Goal: Navigation & Orientation: Find specific page/section

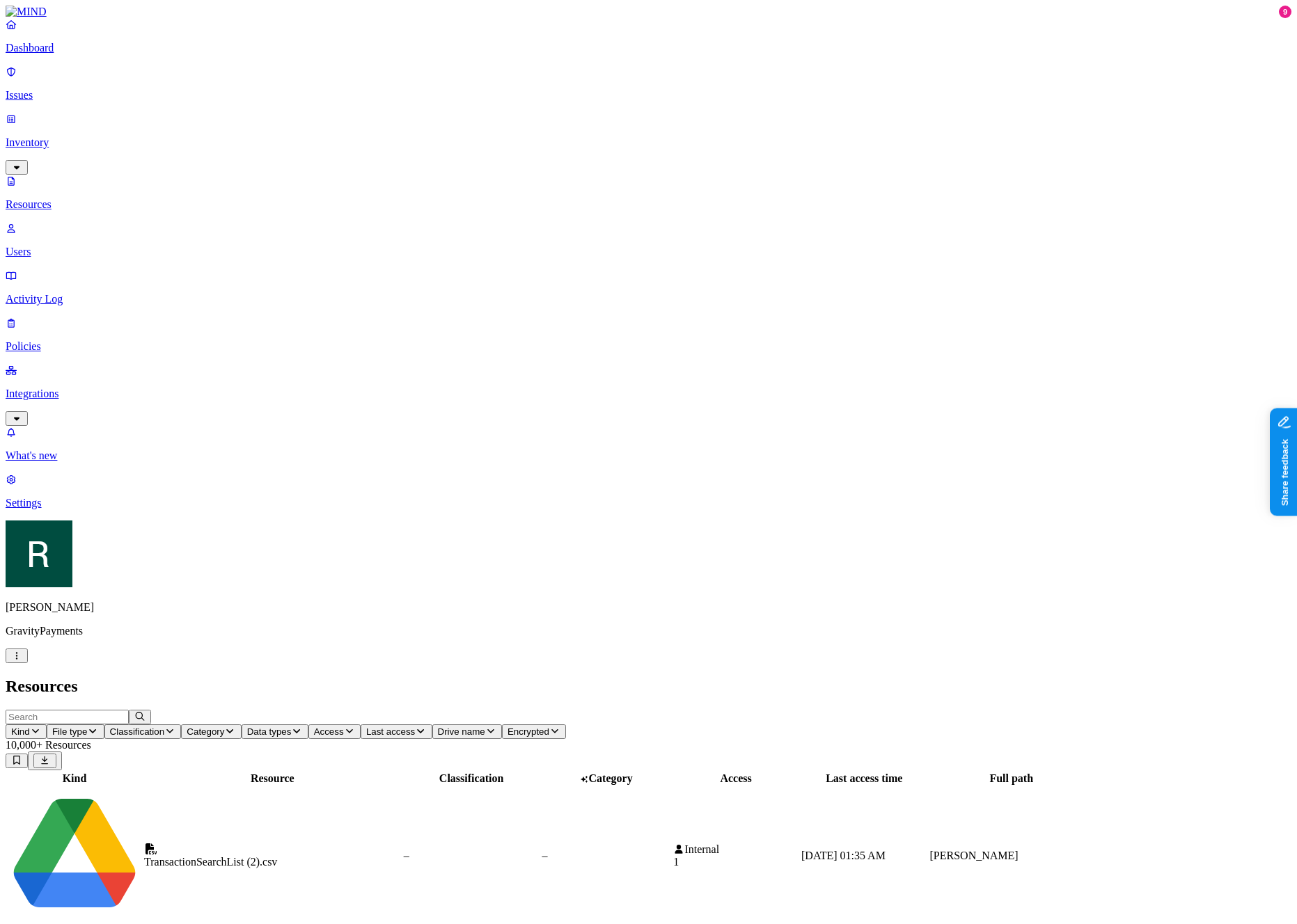
click at [69, 89] on p "Issues" at bounding box center [648, 95] width 1285 height 13
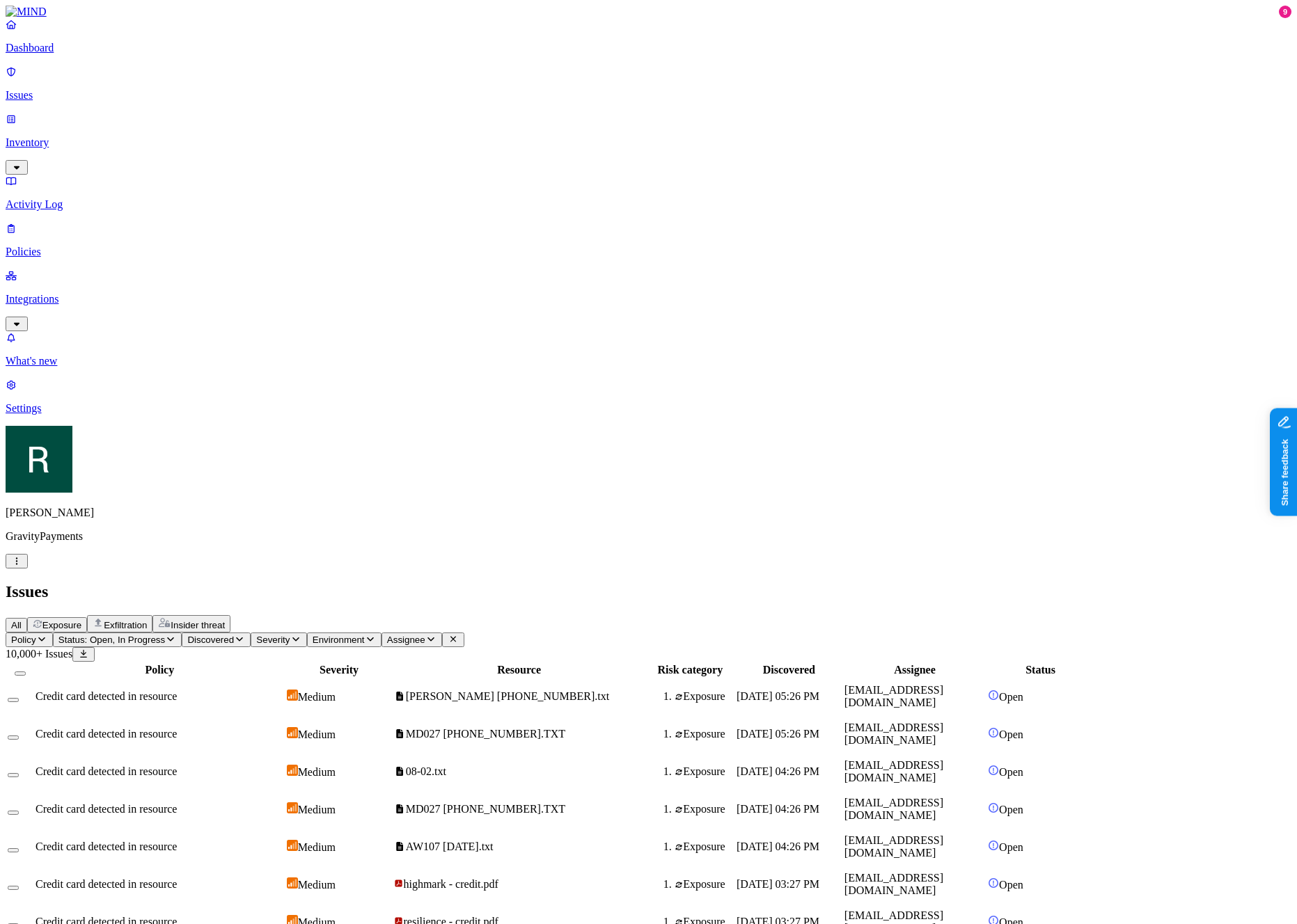
click at [497, 615] on div "All Exposure Exfiltration Insider threat" at bounding box center [648, 624] width 1285 height 18
click at [84, 415] on nav "Dashboard Issues Inventory Activity Log Policies Integrations What's new 9 Sett…" at bounding box center [648, 216] width 1285 height 397
click at [85, 415] on p "Settings" at bounding box center [648, 408] width 1285 height 13
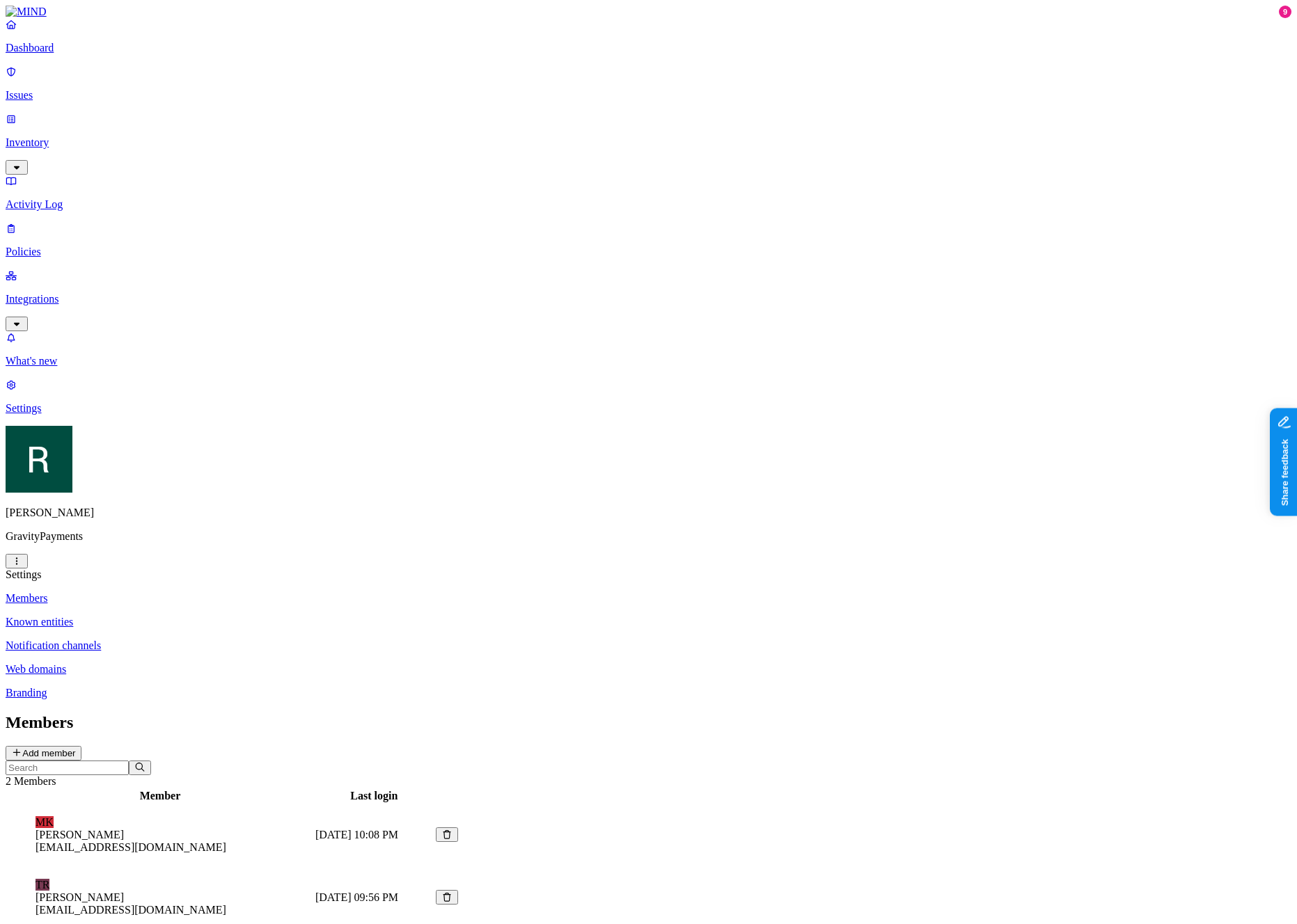
click at [219, 616] on p "Known entities" at bounding box center [648, 622] width 1285 height 13
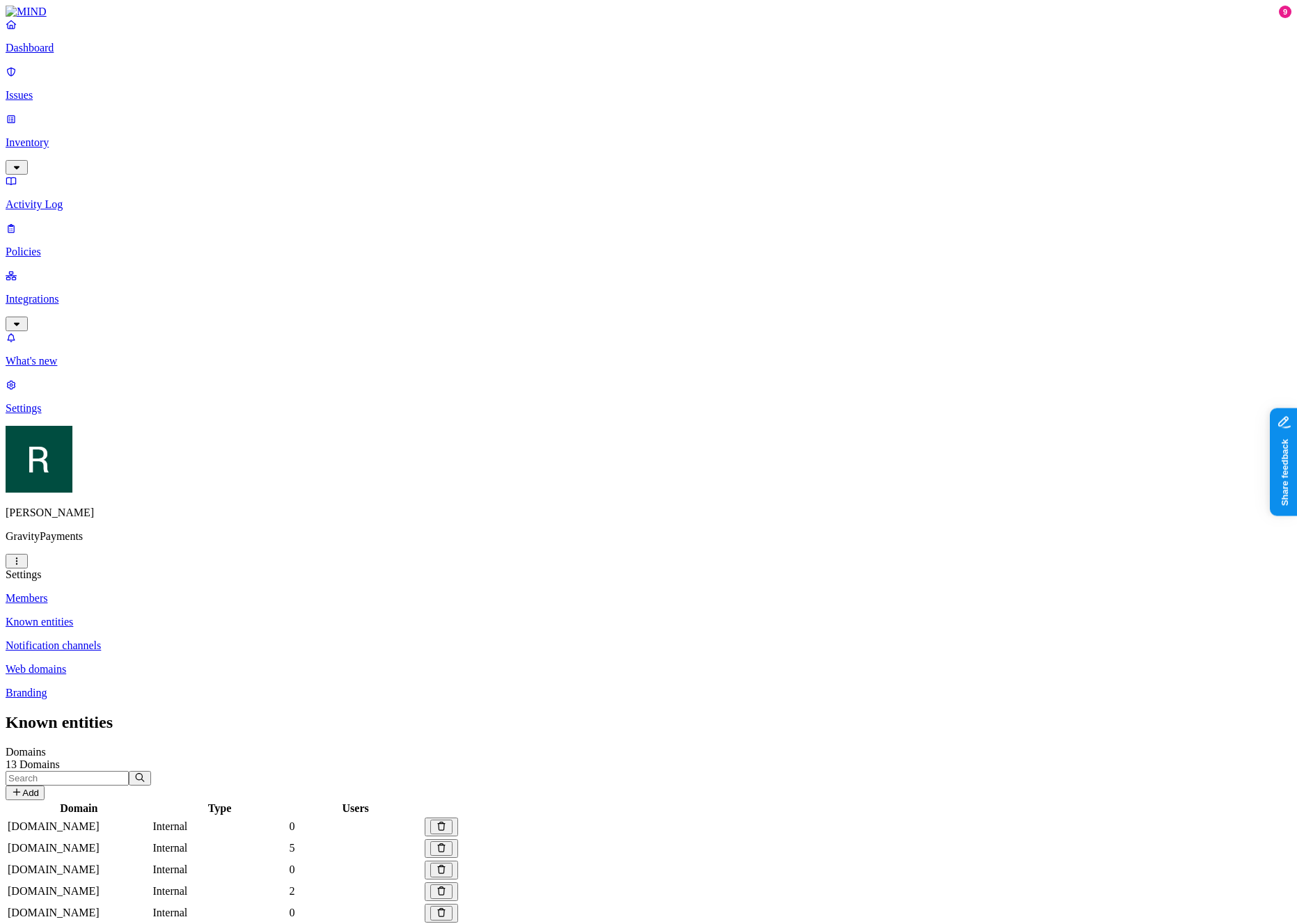
click at [130, 908] on html "Dashboard Issues Inventory Activity Log Policies Integrations What's new 9 Sett…" at bounding box center [648, 506] width 1297 height 1013
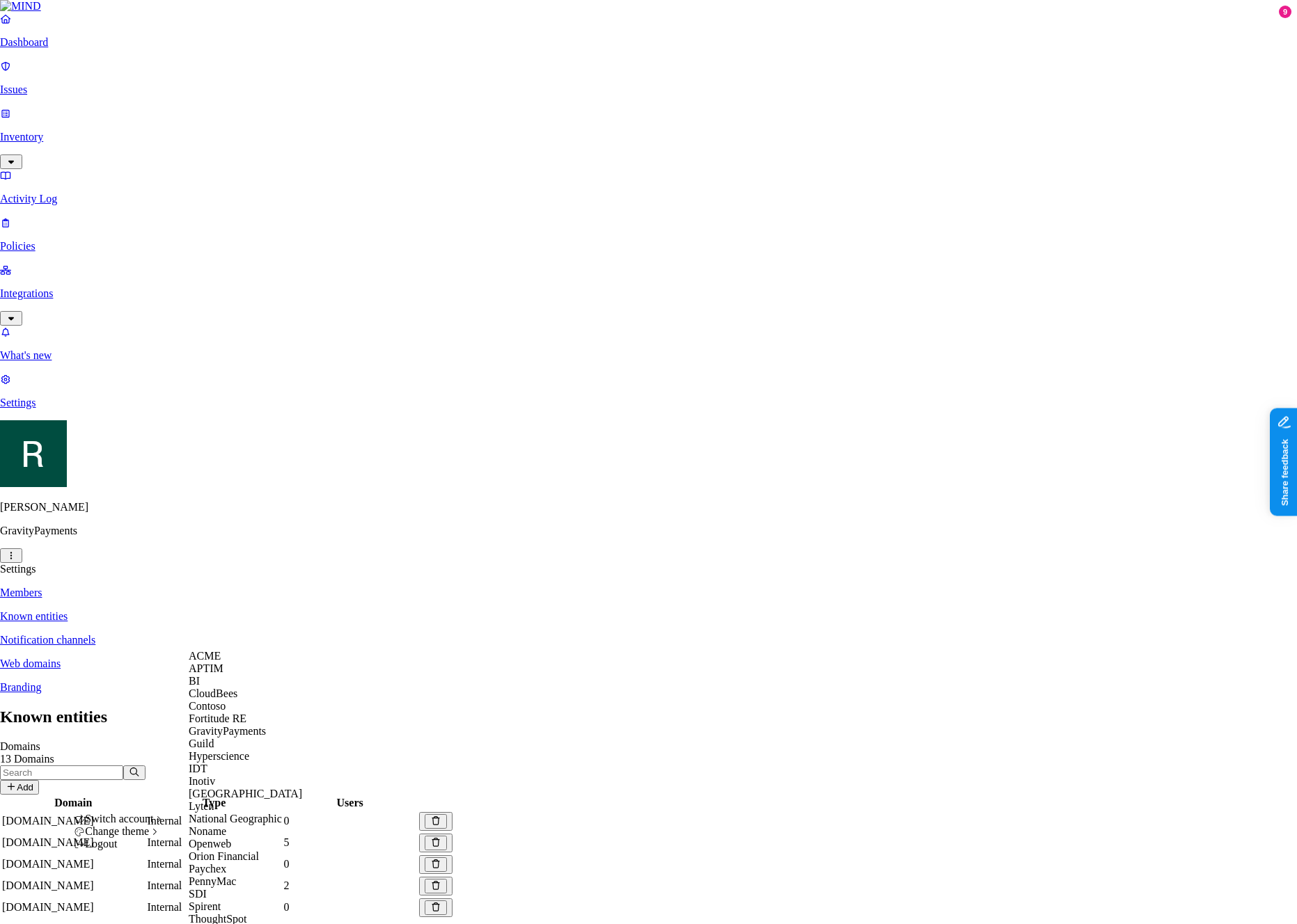
click at [237, 661] on div "ACME" at bounding box center [245, 656] width 113 height 13
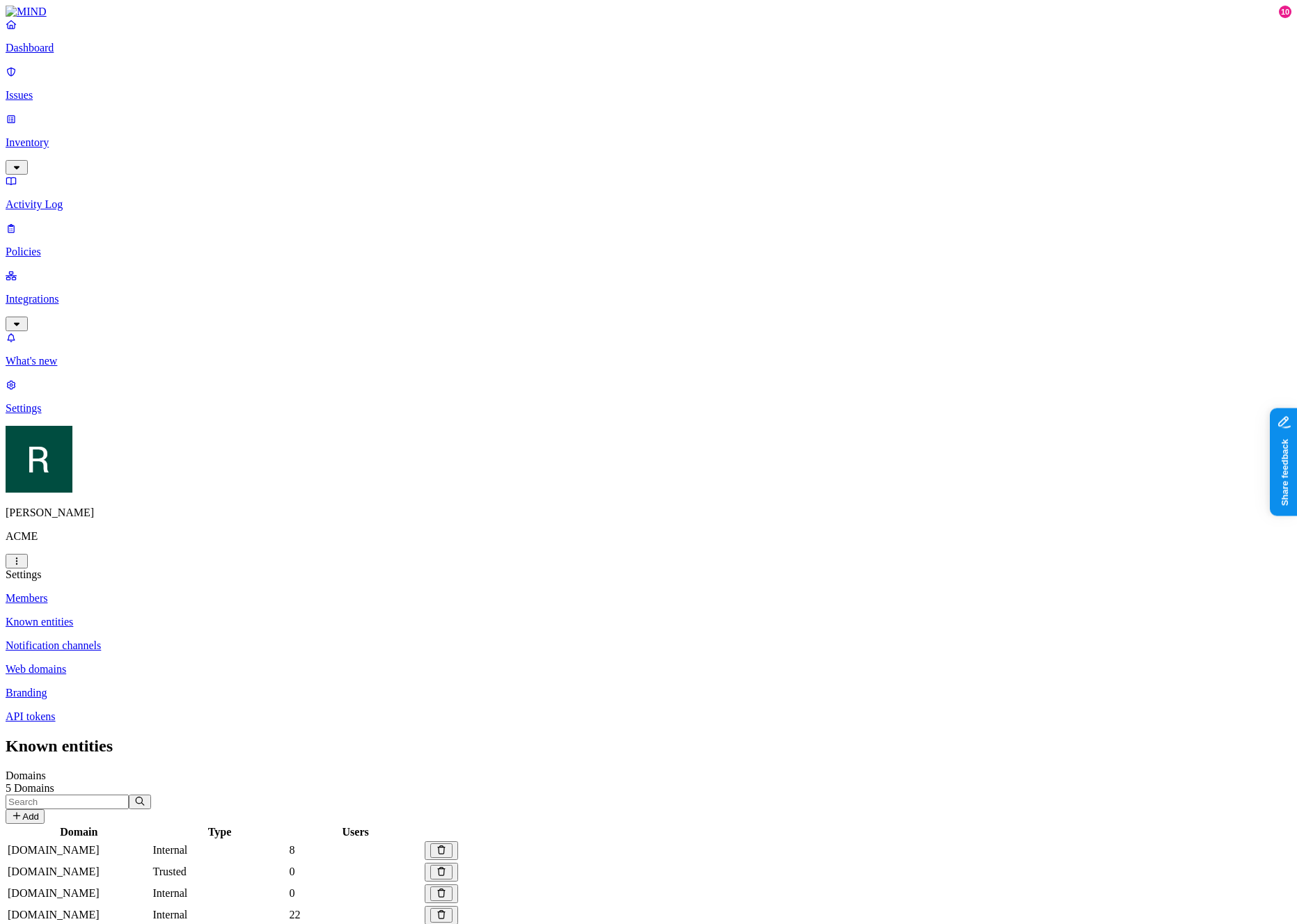
click at [257, 640] on link "Notification channels" at bounding box center [648, 646] width 1285 height 13
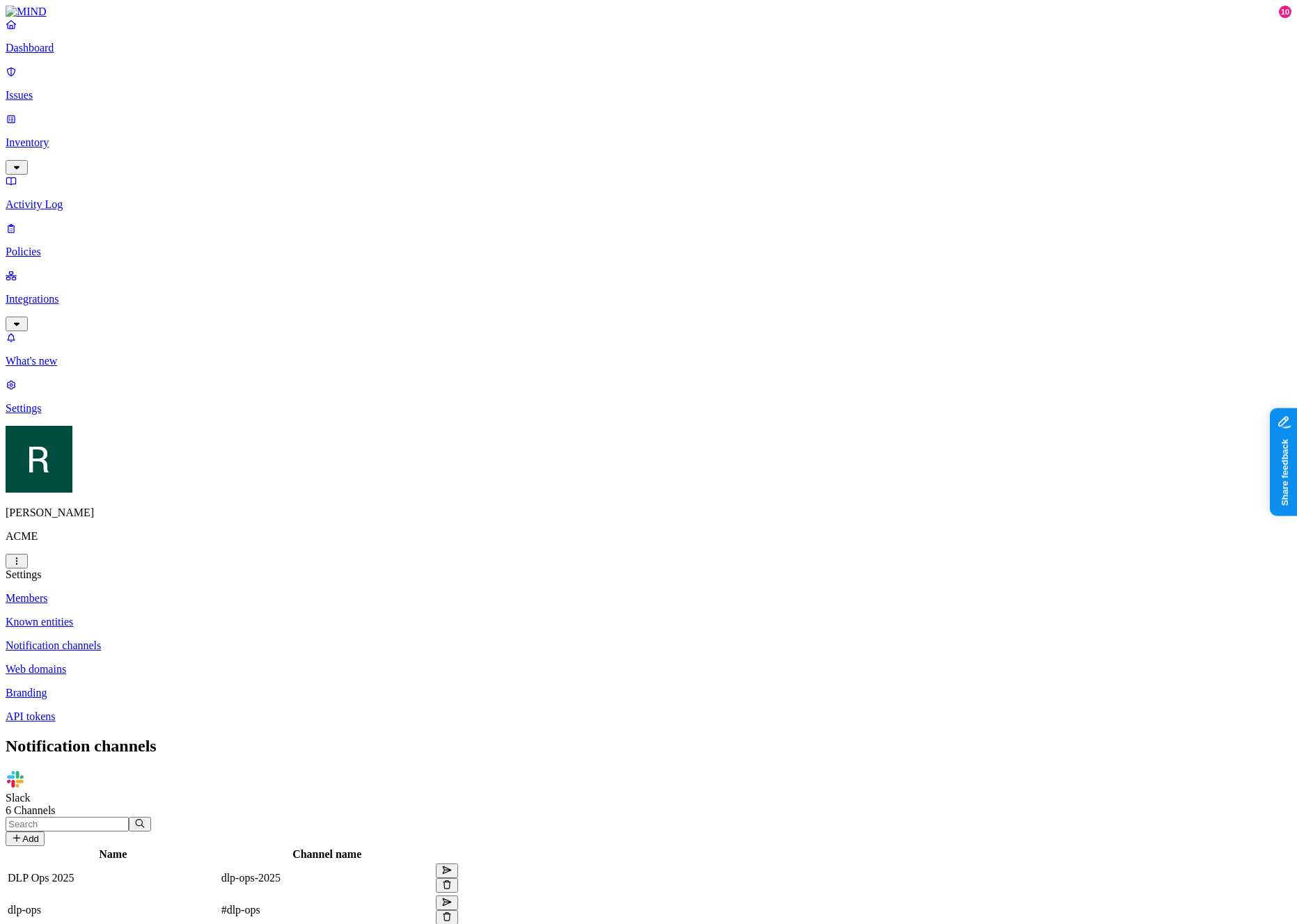
click at [190, 592] on p "Members" at bounding box center [648, 598] width 1285 height 13
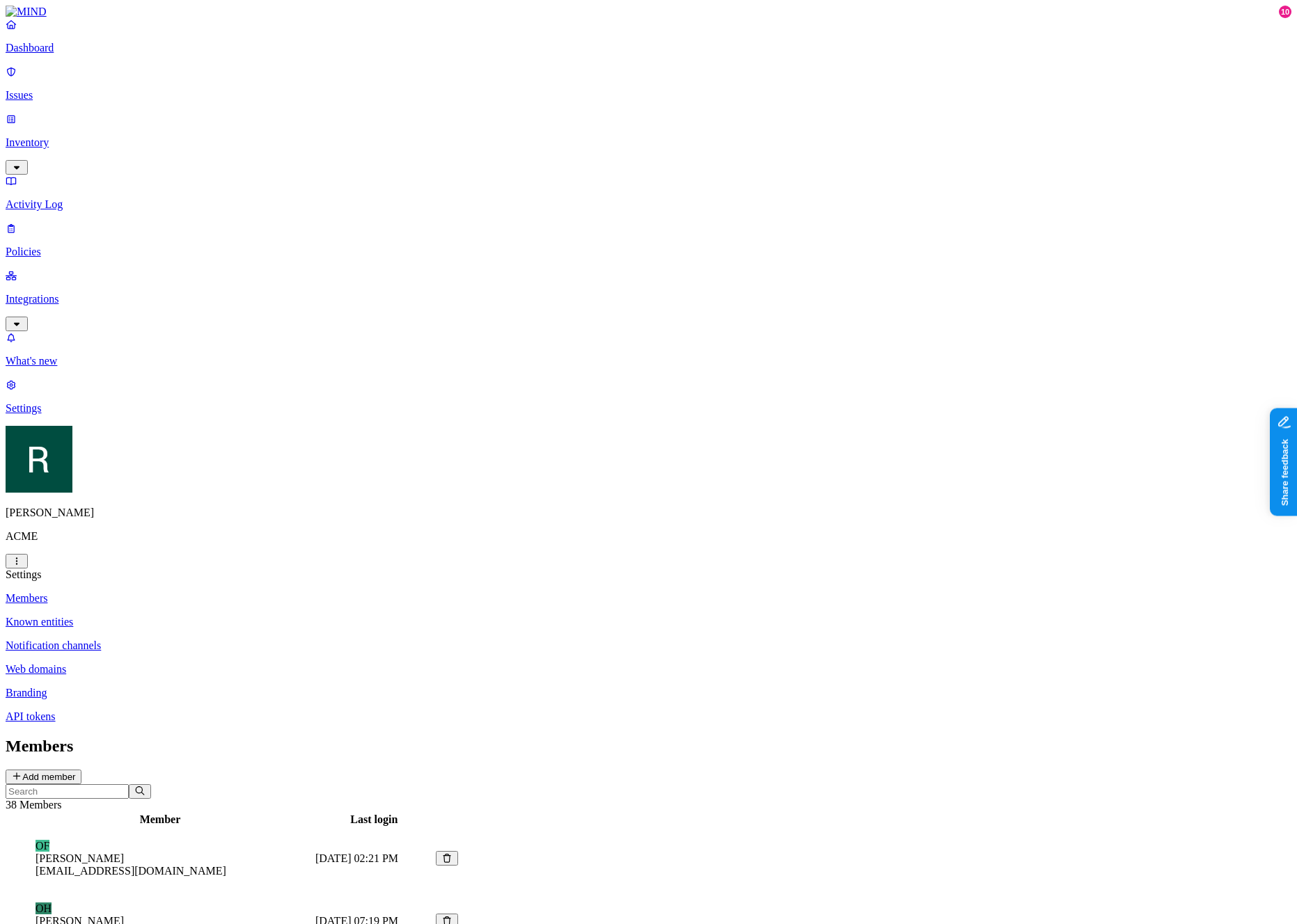
click at [54, 245] on p "Policies" at bounding box center [648, 251] width 1285 height 13
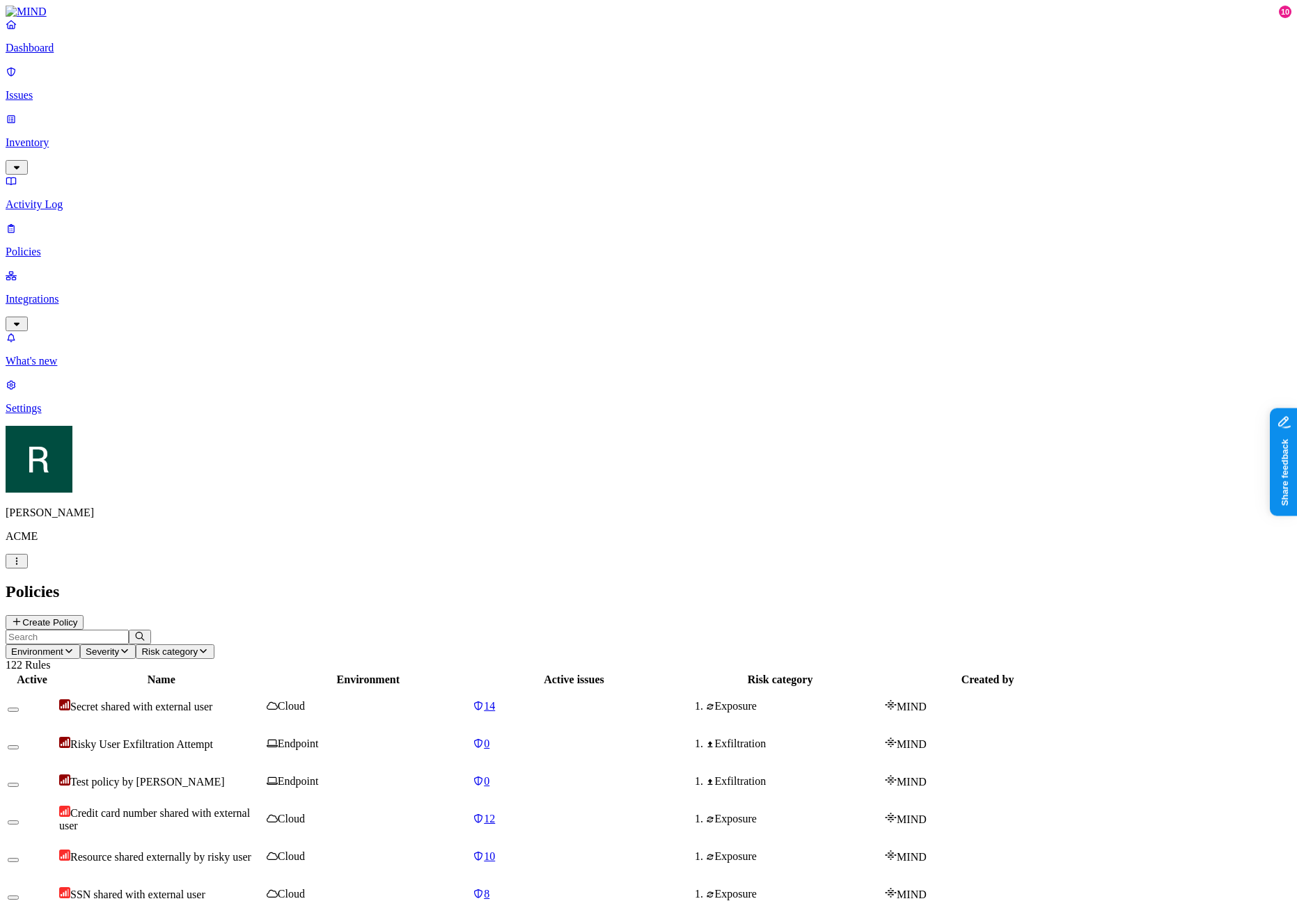
click at [65, 198] on p "Activity Log" at bounding box center [648, 204] width 1285 height 13
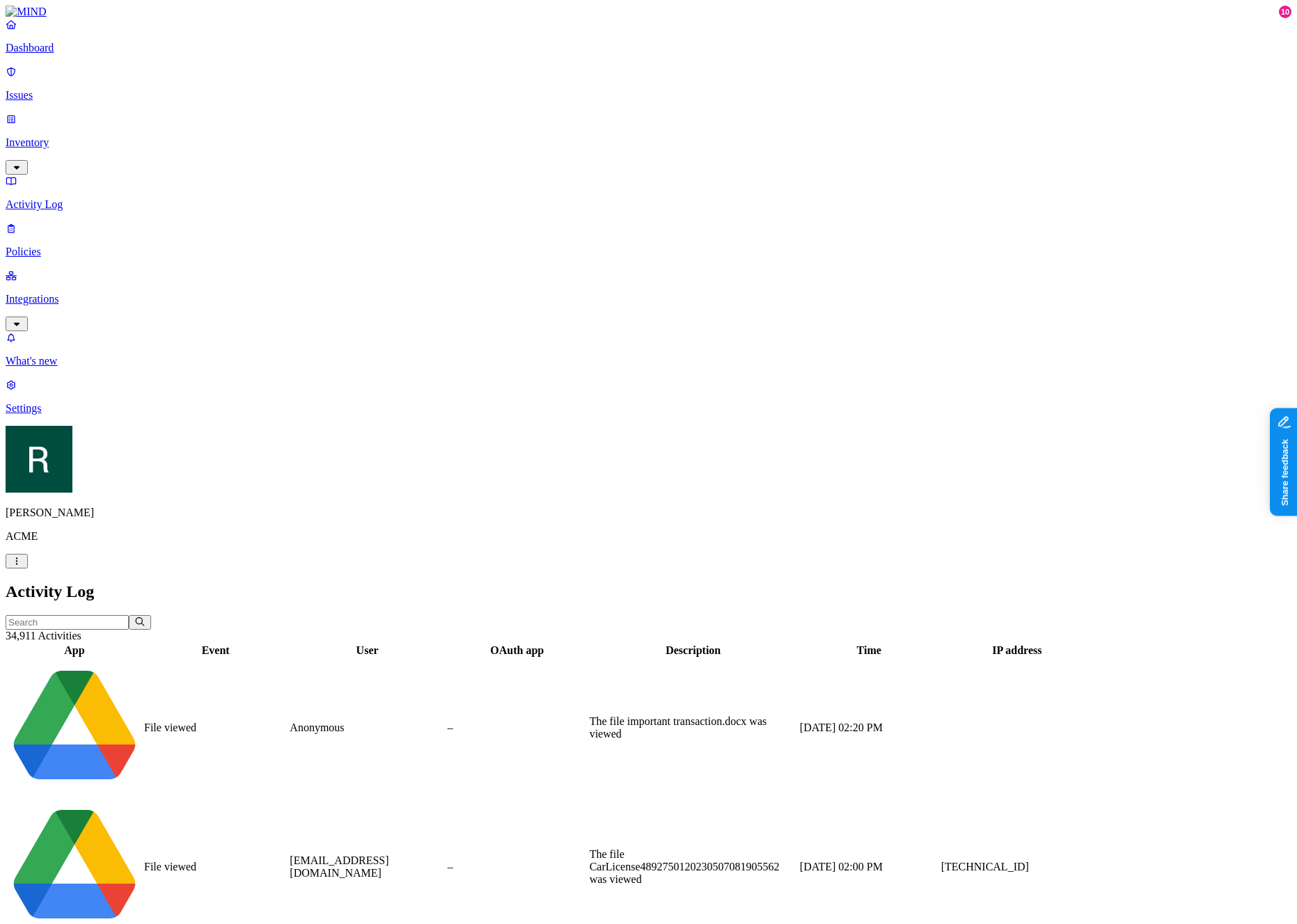
click at [69, 89] on p "Issues" at bounding box center [648, 95] width 1285 height 13
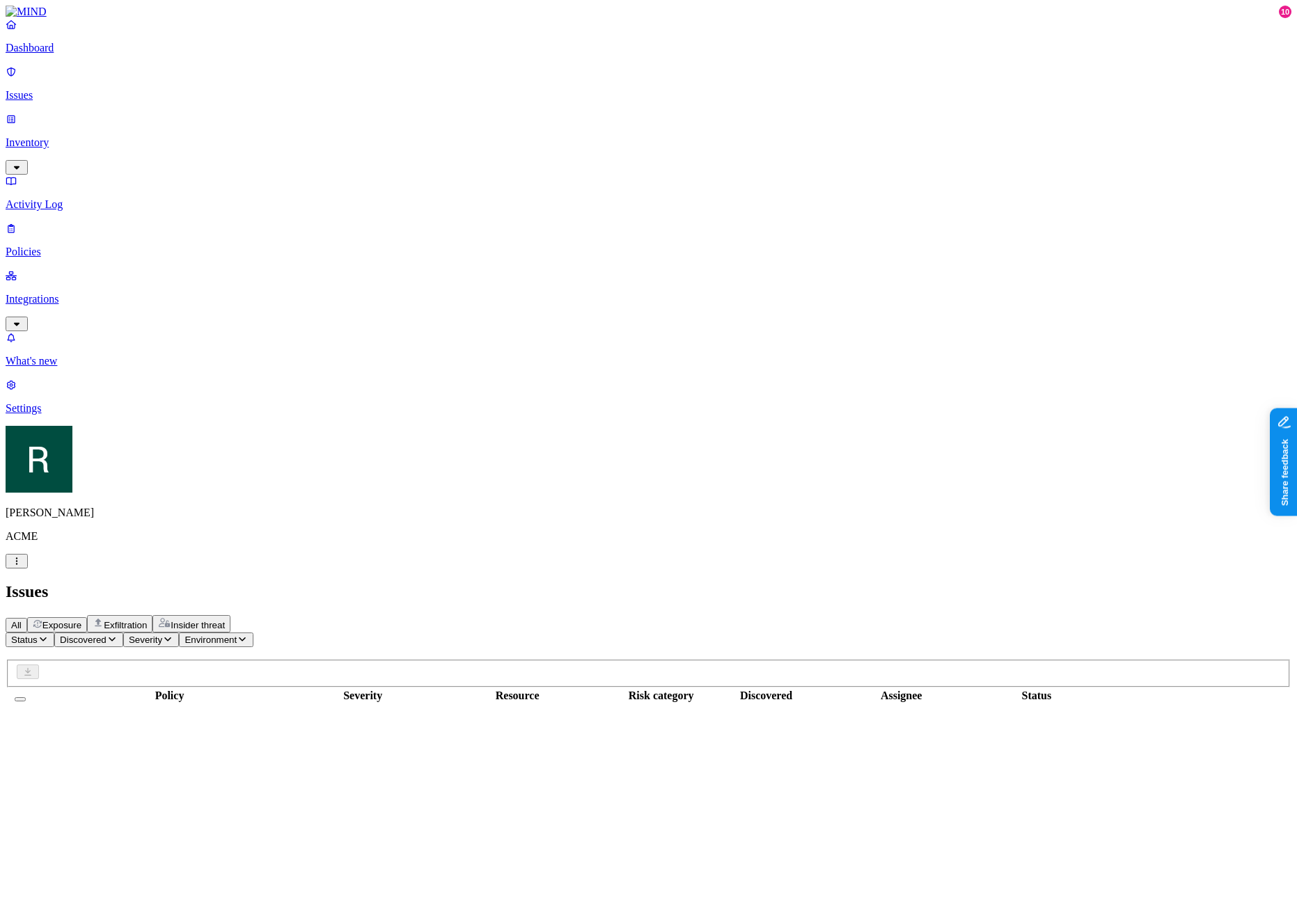
click at [73, 136] on p "Inventory" at bounding box center [648, 142] width 1285 height 13
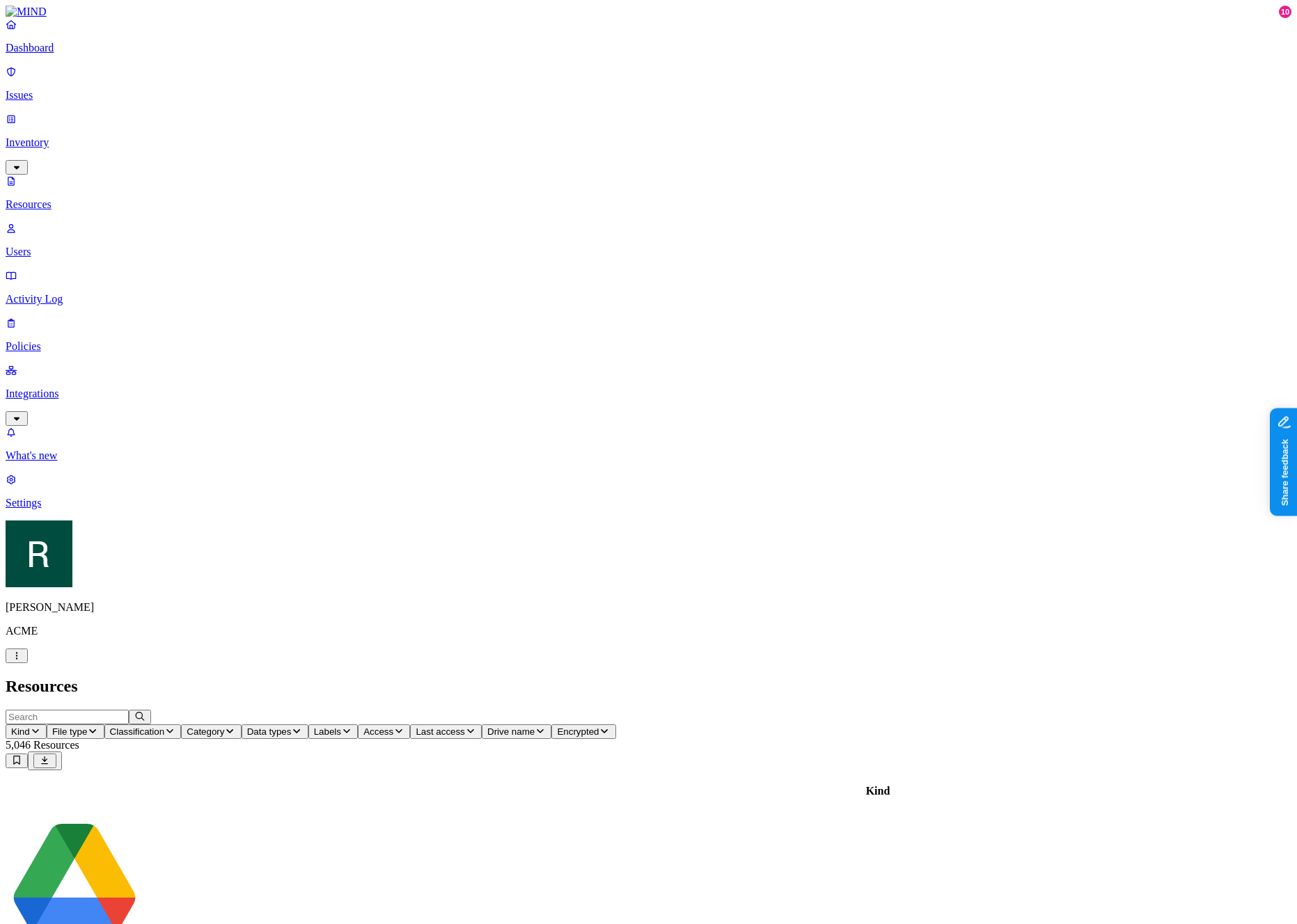
type input "f"
type input "a"
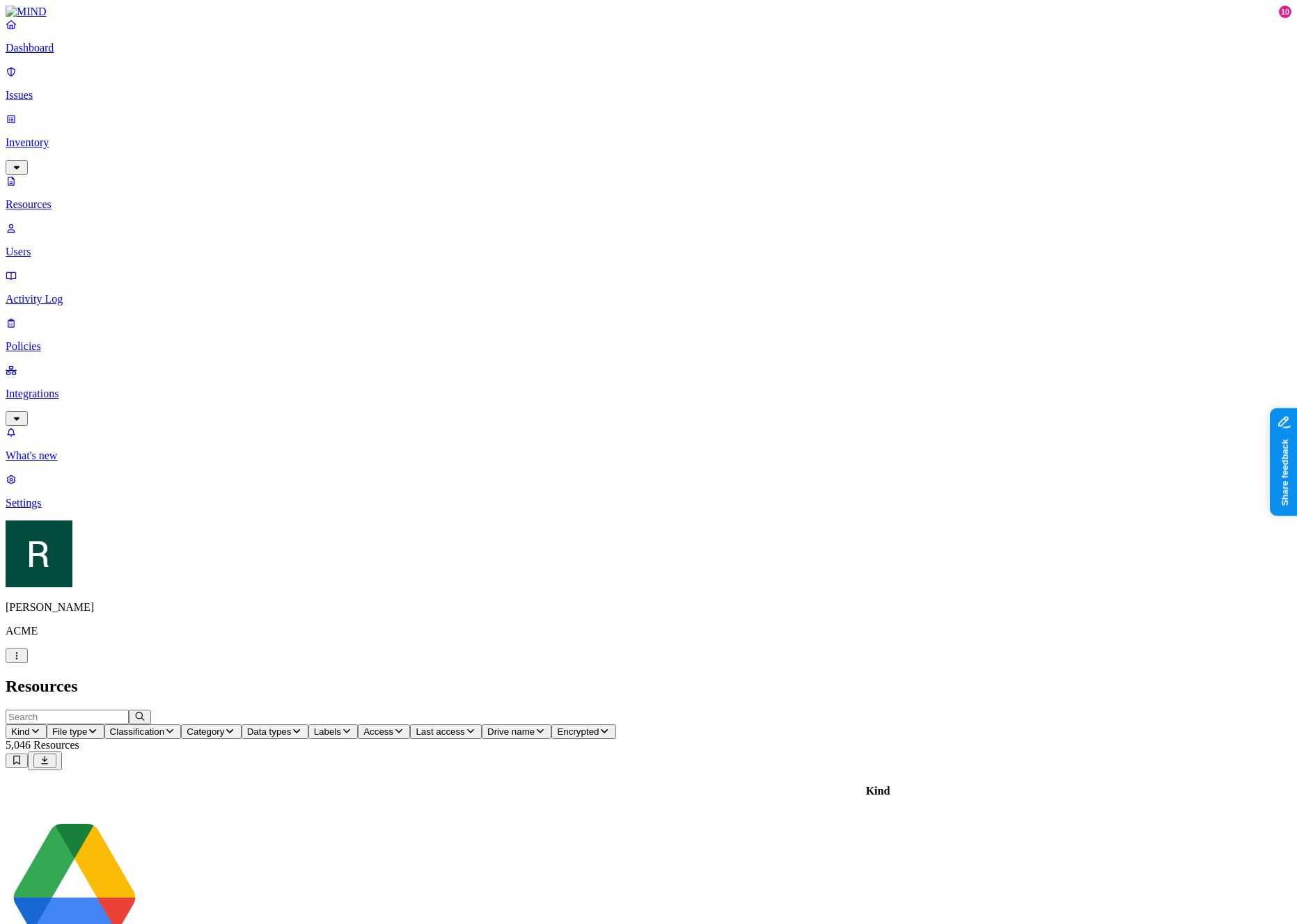
type input "h"
type input "Intern"
